Goal: Transaction & Acquisition: Purchase product/service

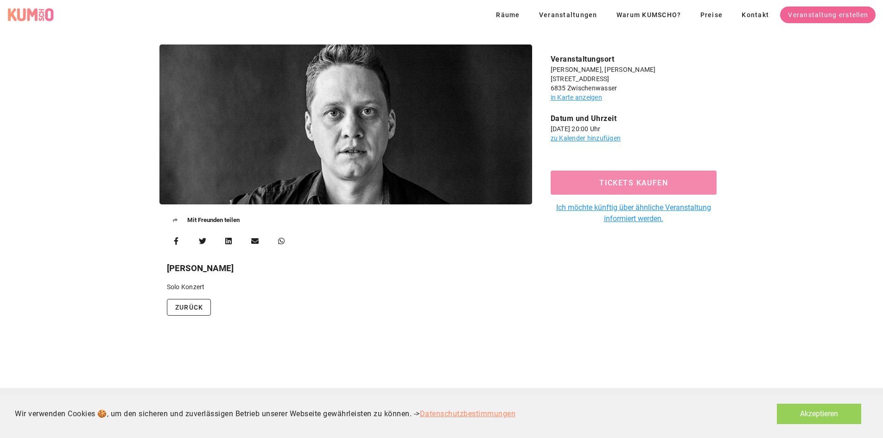
click at [618, 183] on span "Tickets kaufen" at bounding box center [633, 182] width 145 height 9
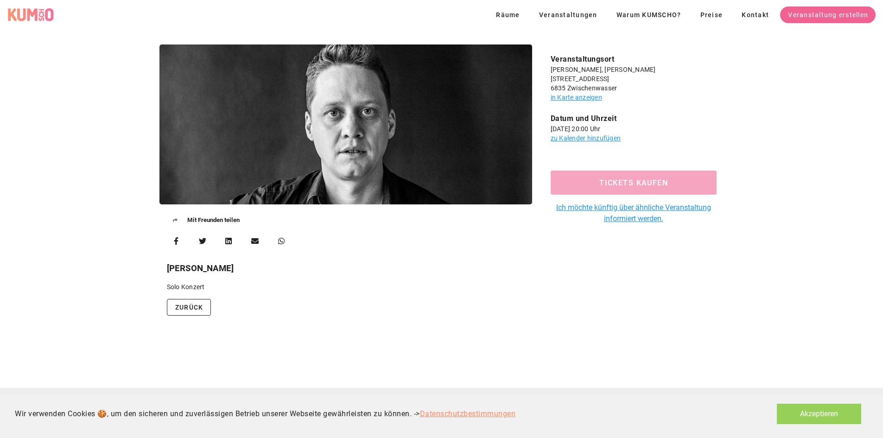
click at [612, 185] on span "Tickets kaufen" at bounding box center [633, 182] width 145 height 9
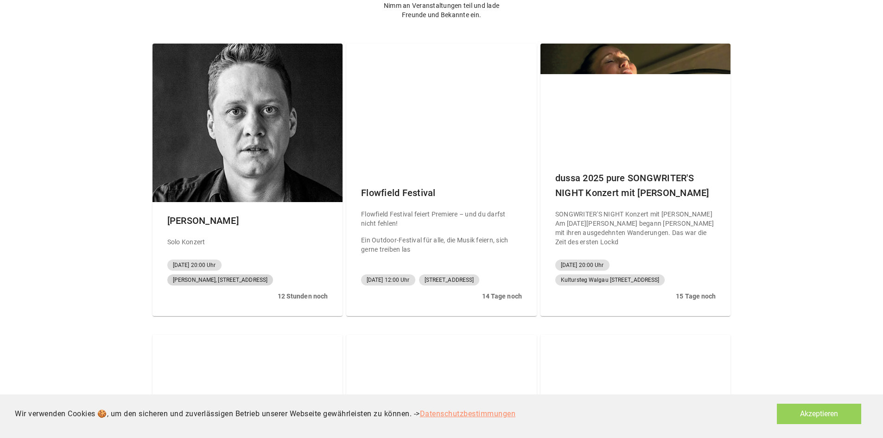
scroll to position [139, 0]
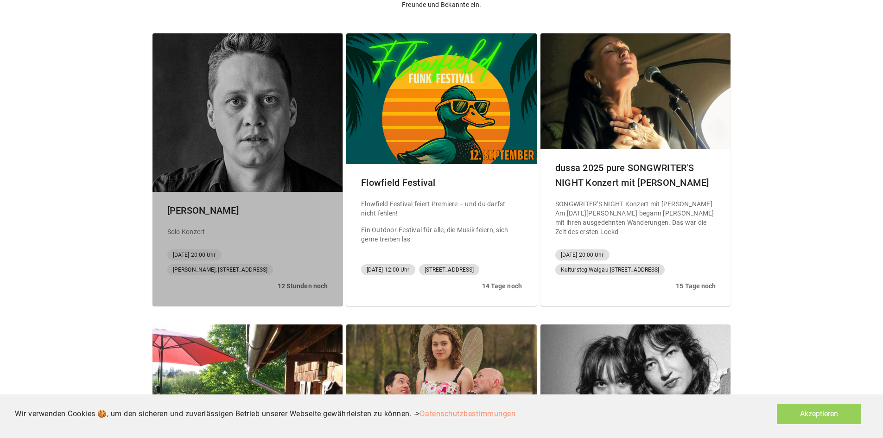
click at [207, 130] on div at bounding box center [247, 112] width 190 height 158
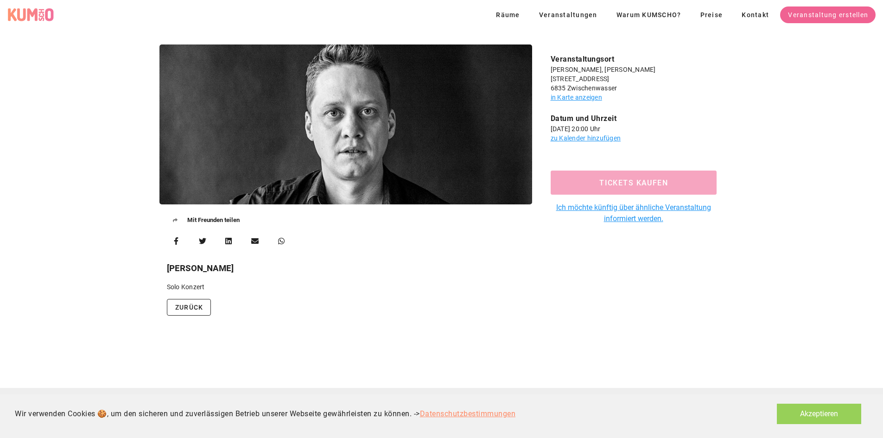
click at [649, 181] on span "Tickets kaufen" at bounding box center [633, 182] width 145 height 9
